Goal: Information Seeking & Learning: Learn about a topic

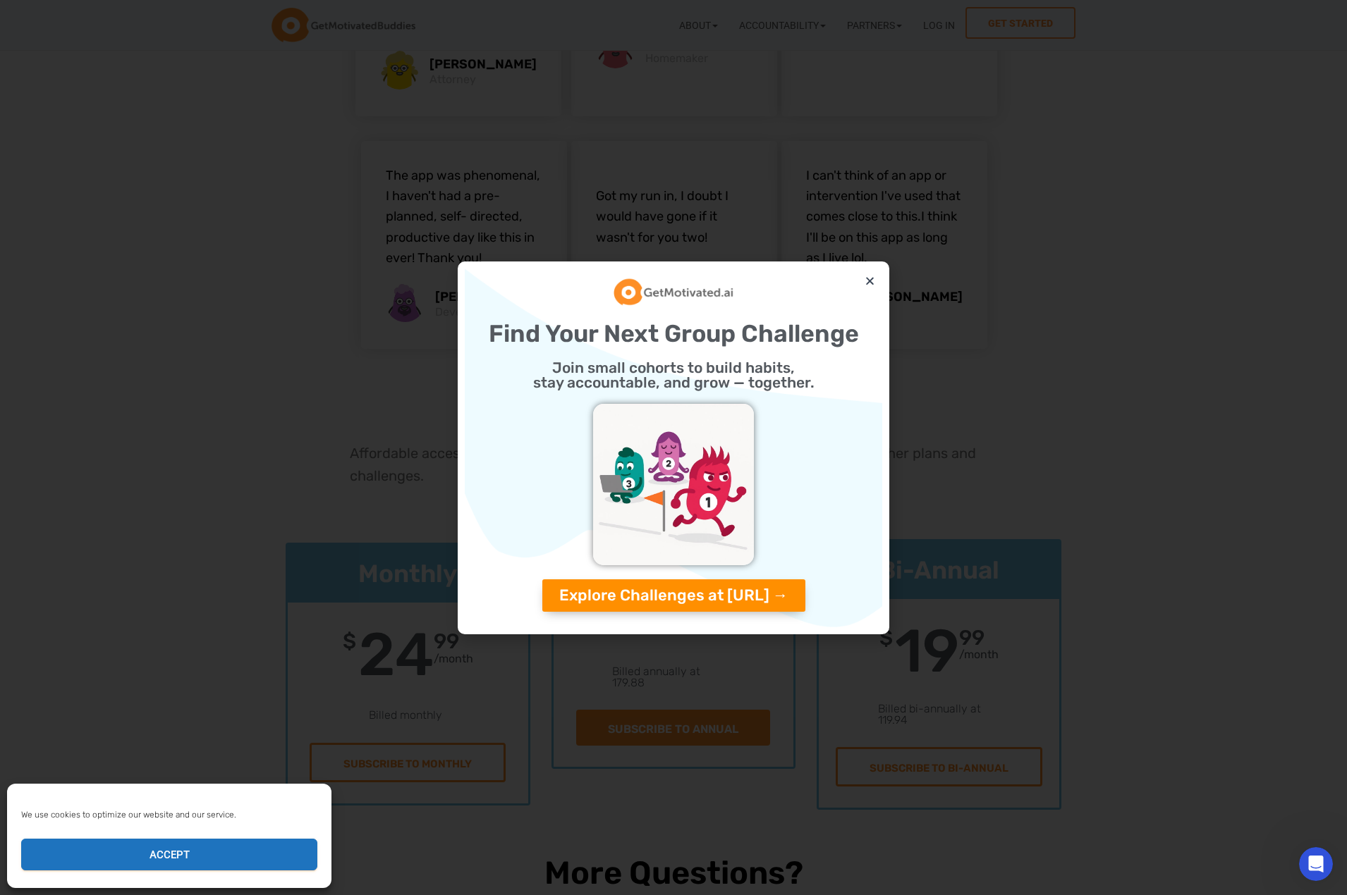
scroll to position [3596, 0]
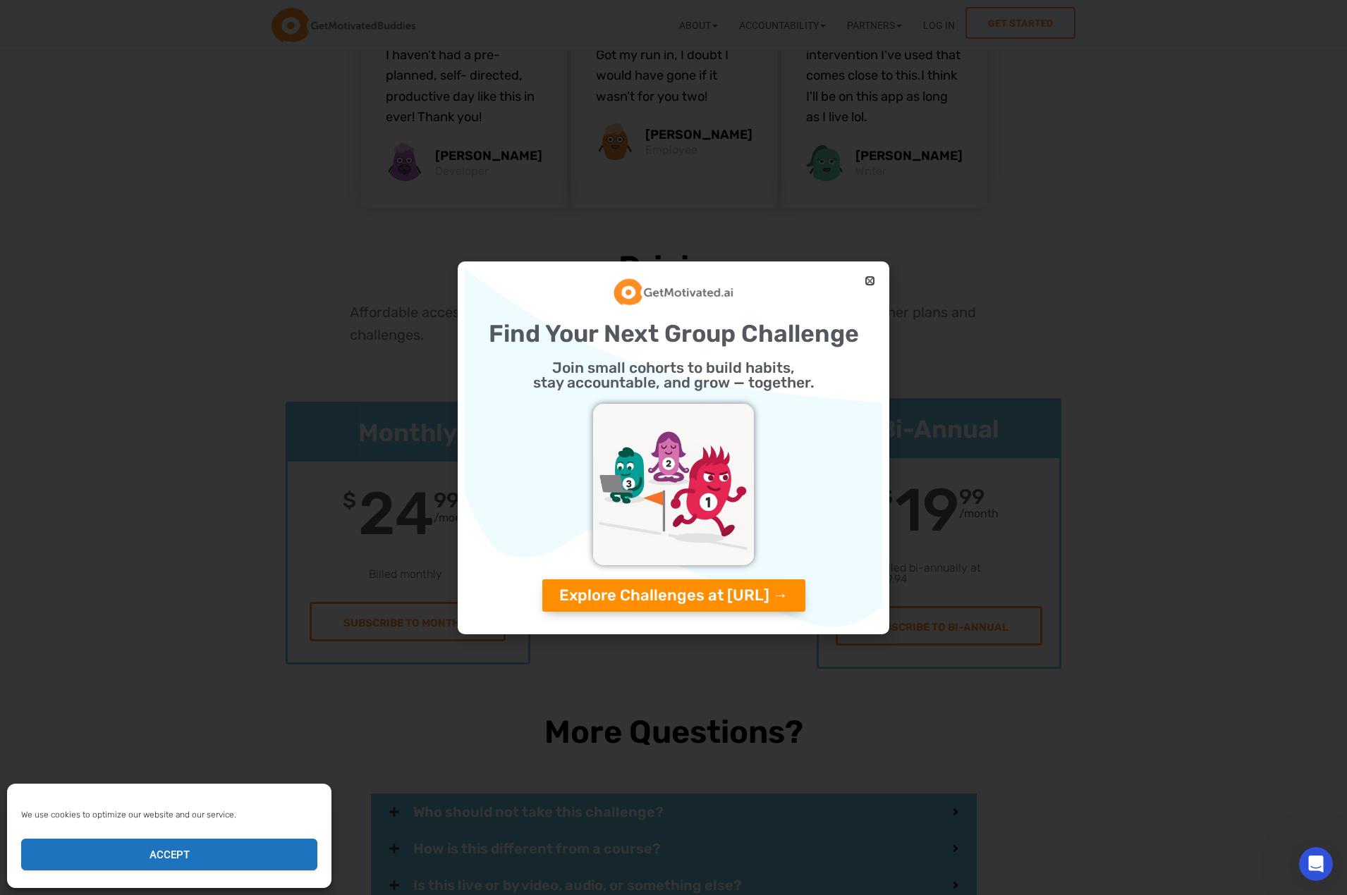
click at [871, 279] on icon "Close" at bounding box center [869, 281] width 11 height 11
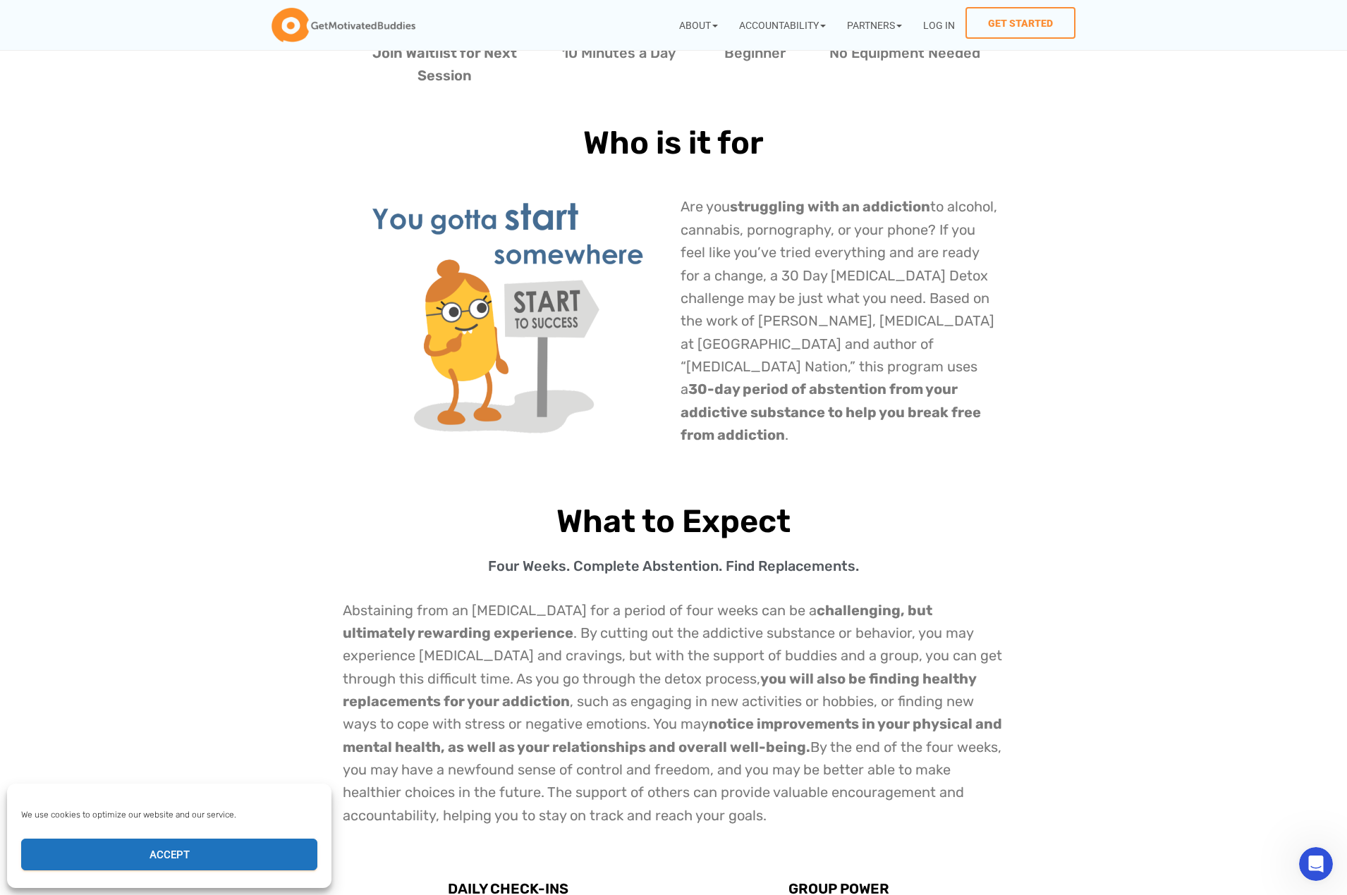
scroll to position [82, 0]
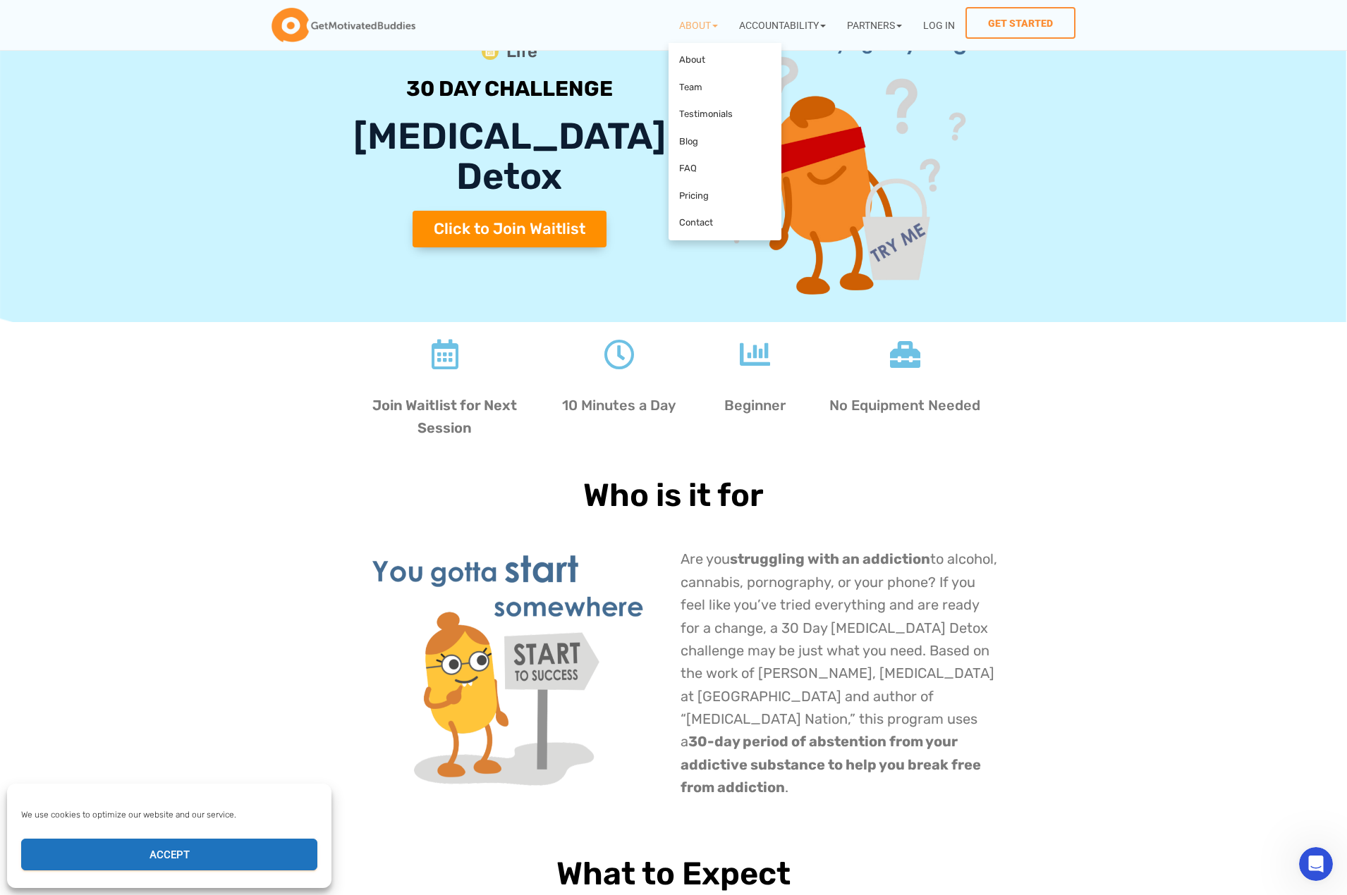
click at [673, 34] on link "About" at bounding box center [698, 25] width 60 height 36
click at [679, 59] on link "About" at bounding box center [725, 60] width 106 height 27
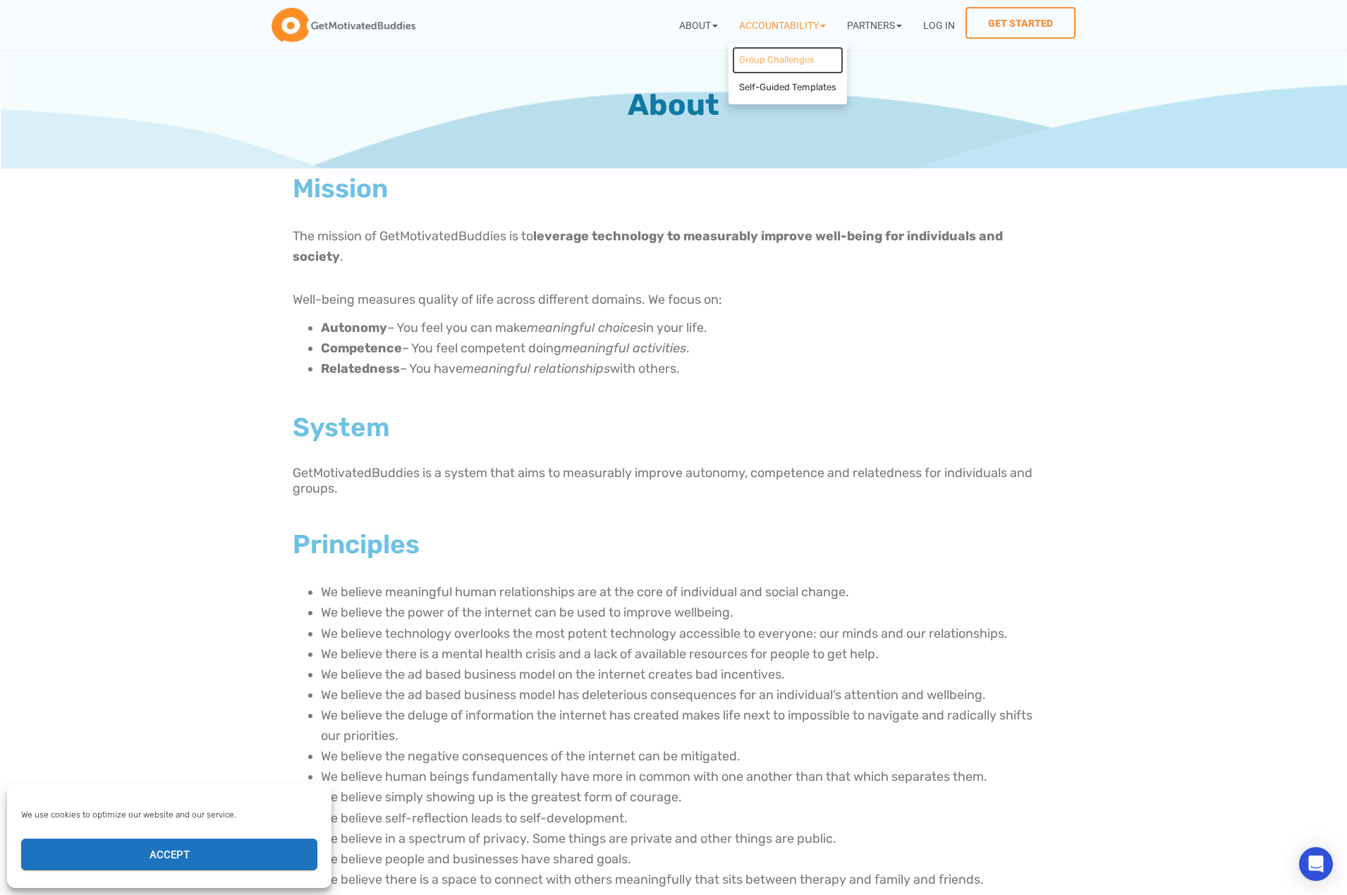
click at [800, 68] on link "Group Challenges" at bounding box center [787, 60] width 111 height 27
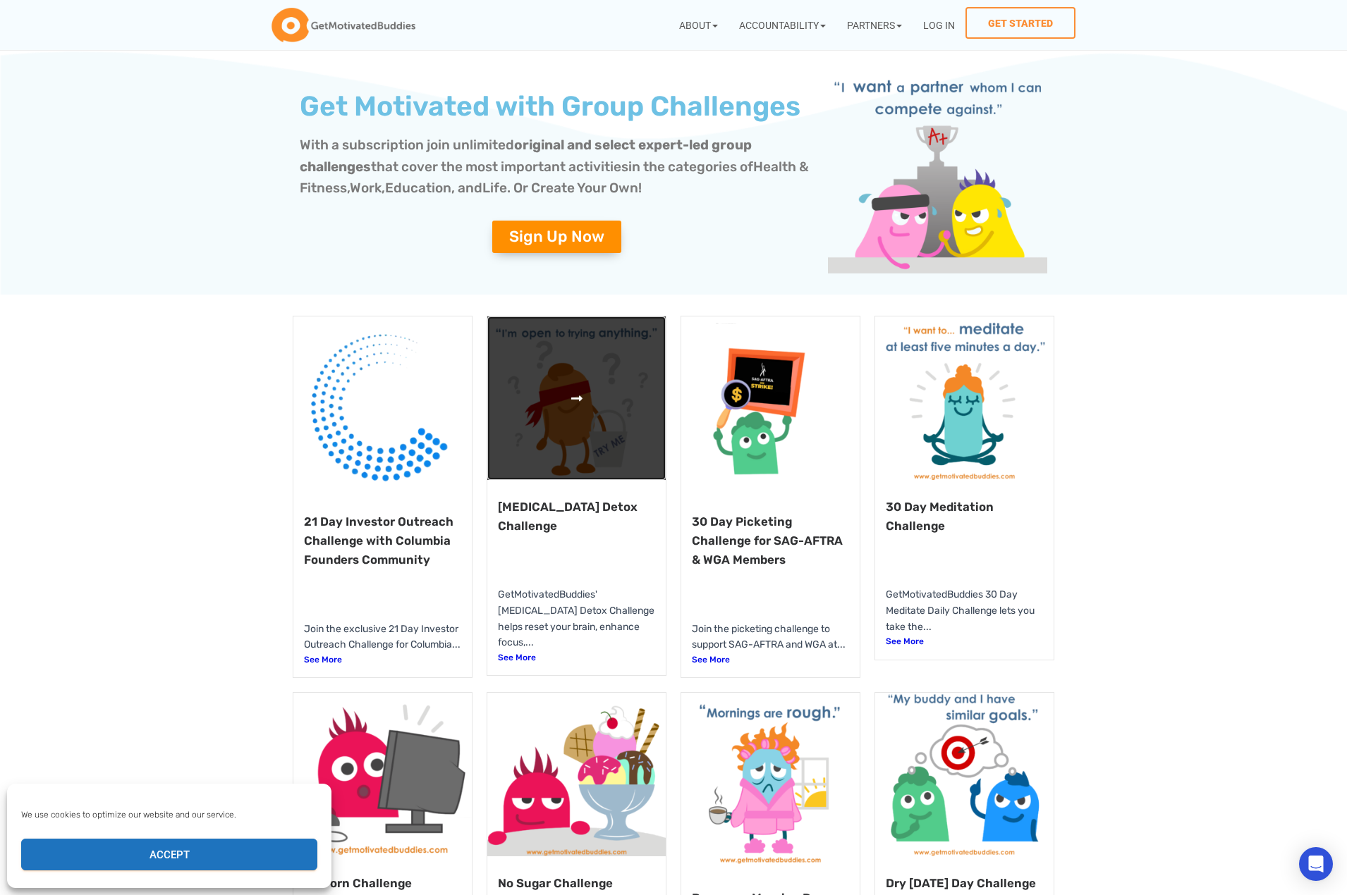
click at [631, 471] on link at bounding box center [576, 399] width 178 height 164
